Goal: Task Accomplishment & Management: Use online tool/utility

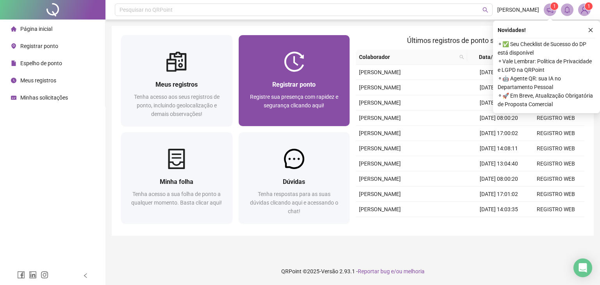
click at [324, 77] on div "Registrar ponto Registre sua presença com rapidez e segurança clicando aqui!" at bounding box center [294, 99] width 111 height 54
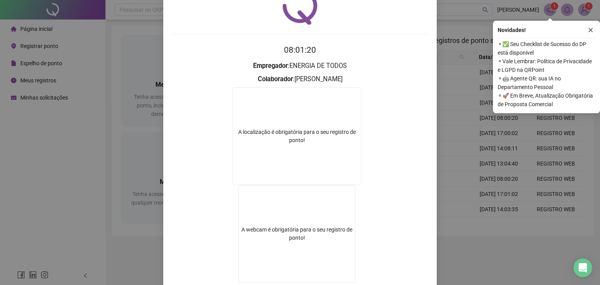
scroll to position [91, 0]
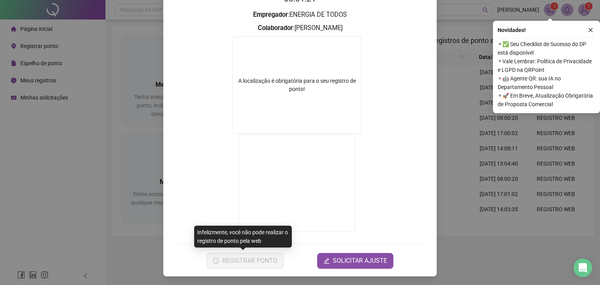
click at [441, 140] on div "Registro de ponto web 08:01:21 Empregador : ENERGIA DE TODOS Colaborador : [PER…" at bounding box center [300, 142] width 600 height 285
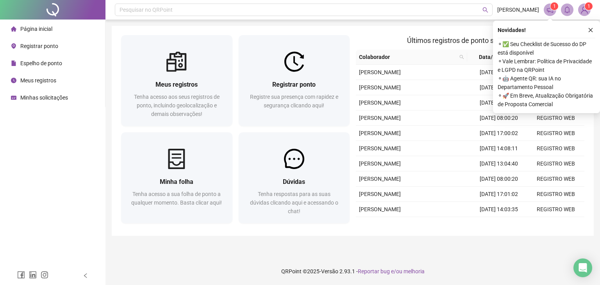
click at [353, 80] on div "Últimos registros de ponto sincronizados Colaborador Data/Hora Origem [PERSON_N…" at bounding box center [470, 131] width 235 height 192
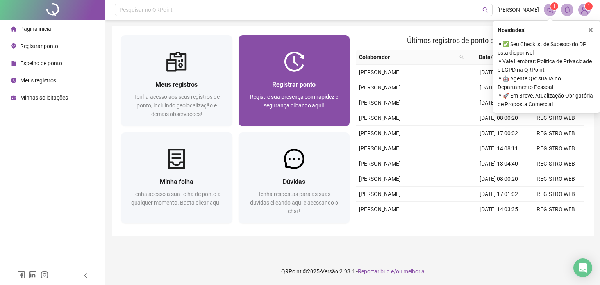
click at [324, 78] on div "Registrar ponto Registre sua presença com rapidez e segurança clicando aqui!" at bounding box center [294, 99] width 111 height 54
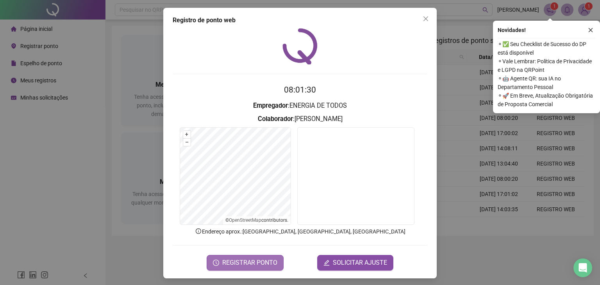
click at [258, 259] on span "REGISTRAR PONTO" at bounding box center [249, 262] width 55 height 9
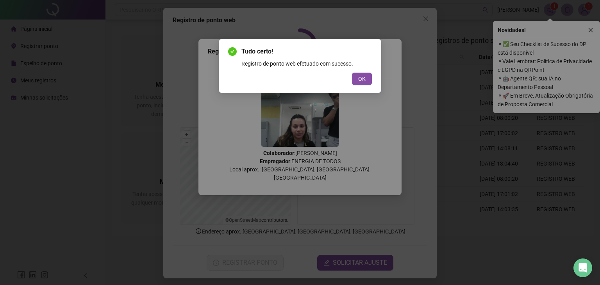
click at [362, 79] on span "OK" at bounding box center [361, 79] width 7 height 9
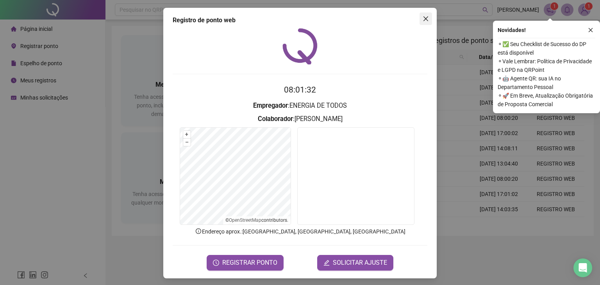
click at [425, 18] on icon "close" at bounding box center [426, 19] width 6 height 6
